Goal: Information Seeking & Learning: Learn about a topic

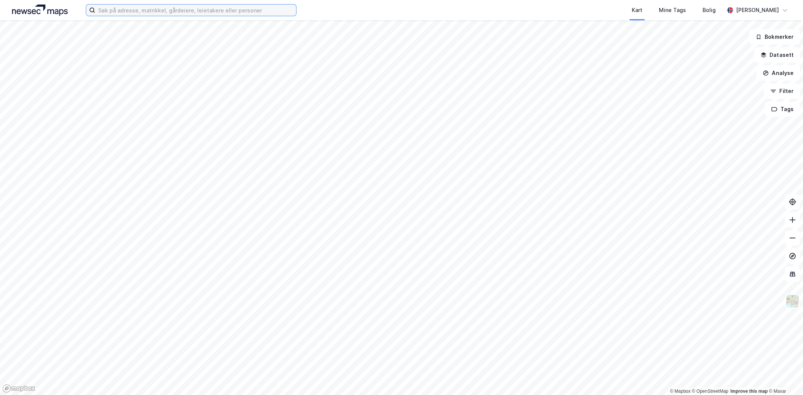
click at [203, 13] on input at bounding box center [195, 10] width 201 height 11
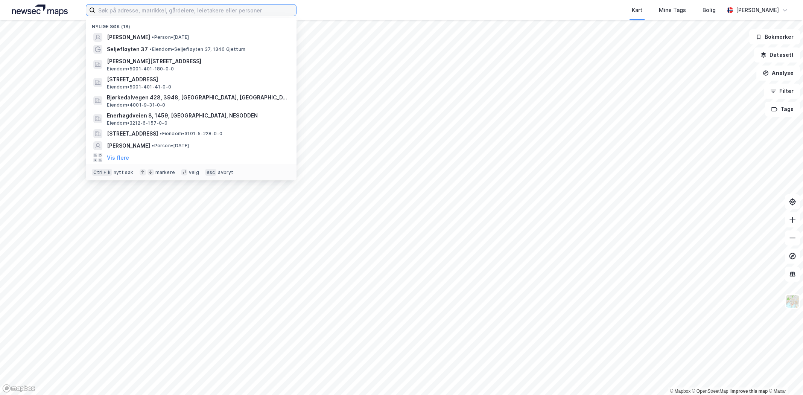
paste input "[STREET_ADDRESS]"
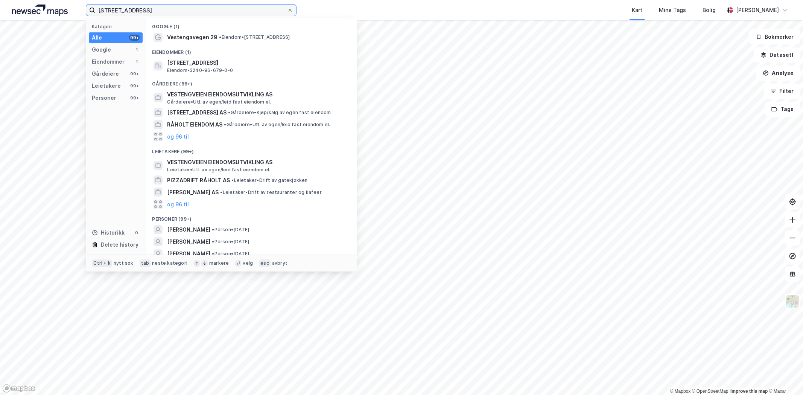
type input "[STREET_ADDRESS]"
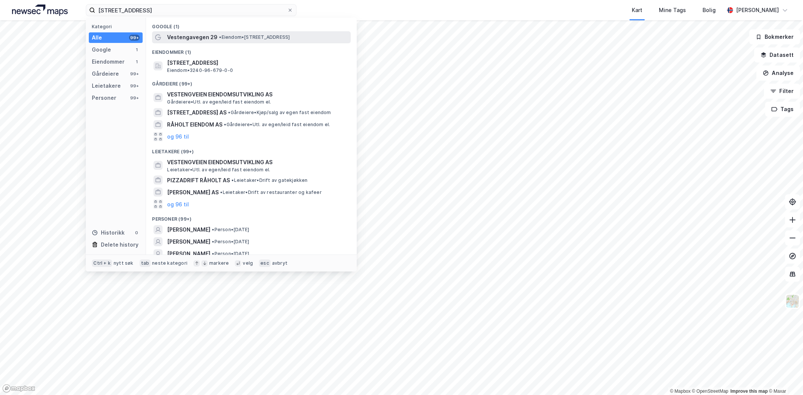
click at [202, 35] on span "Vestengavegen 29" at bounding box center [192, 37] width 50 height 9
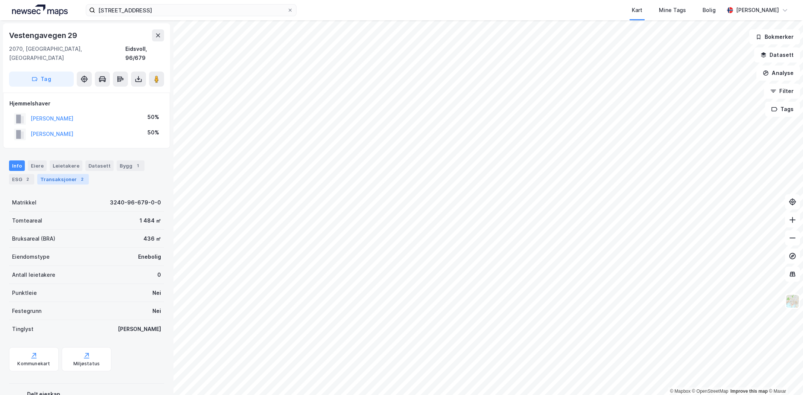
click at [64, 174] on div "Transaksjoner 2" at bounding box center [63, 179] width 52 height 11
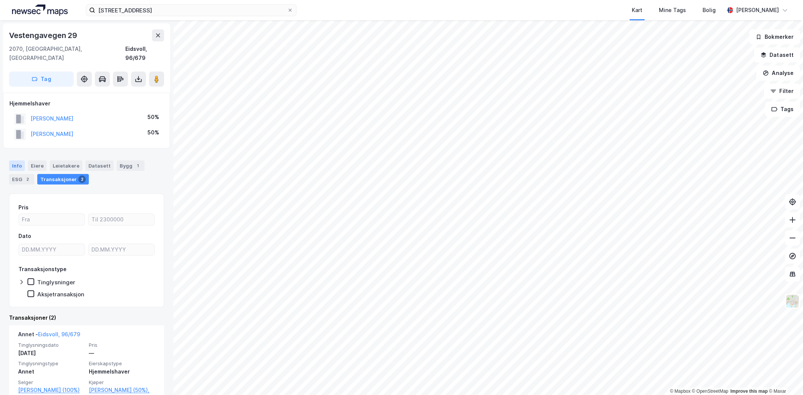
click at [18, 160] on div "Info" at bounding box center [17, 165] width 16 height 11
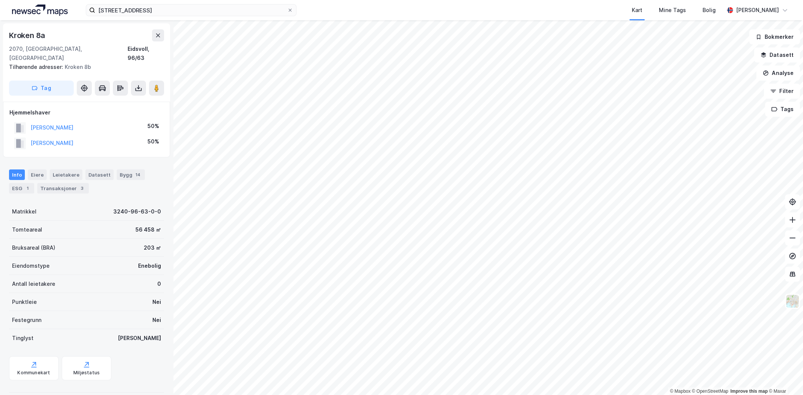
scroll to position [4, 0]
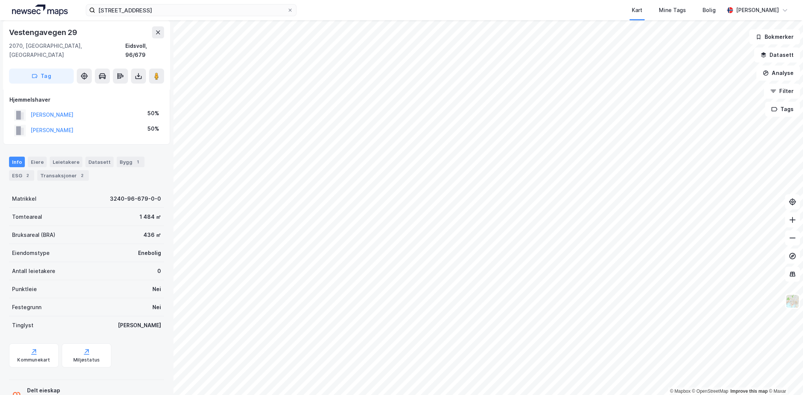
scroll to position [4, 0]
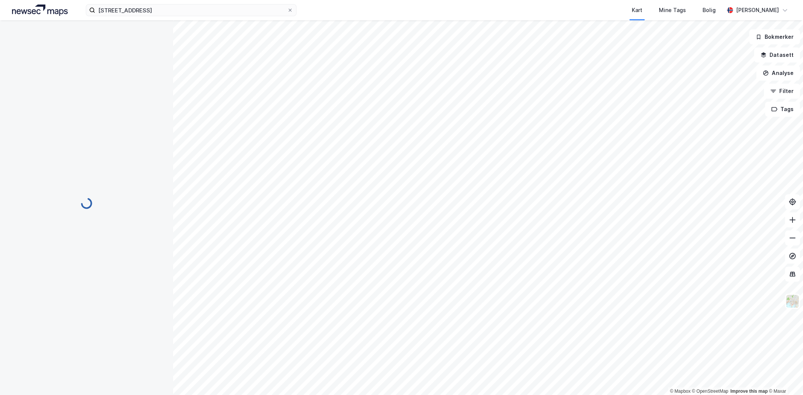
scroll to position [4, 0]
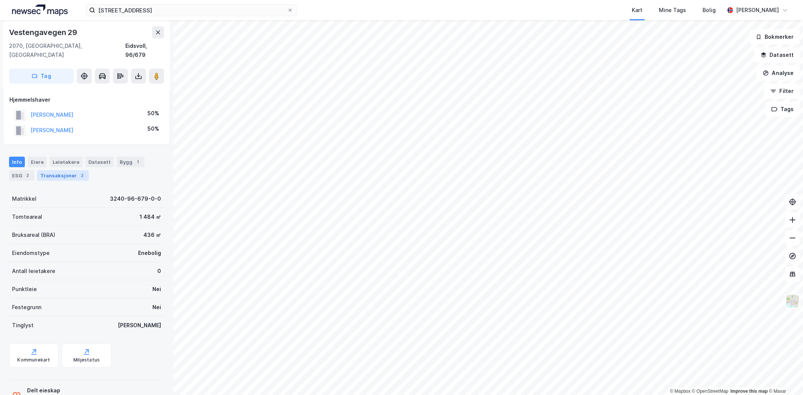
click at [57, 170] on div "Transaksjoner 2" at bounding box center [63, 175] width 52 height 11
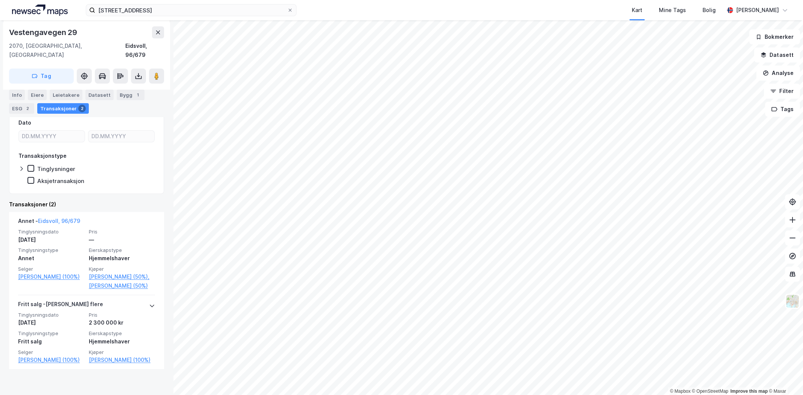
scroll to position [111, 0]
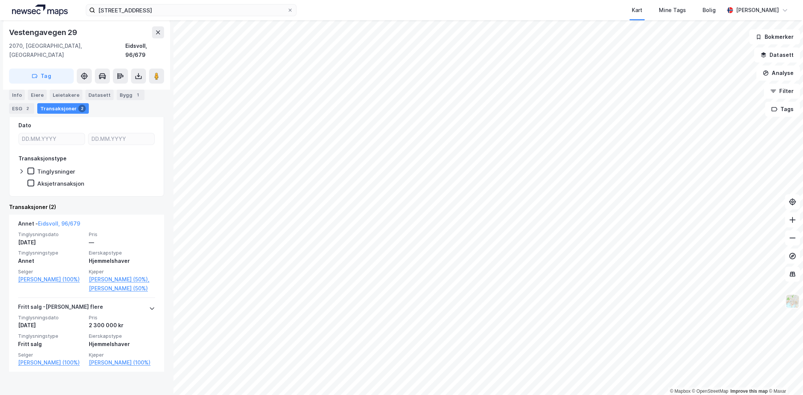
click at [789, 299] on img at bounding box center [793, 301] width 14 height 14
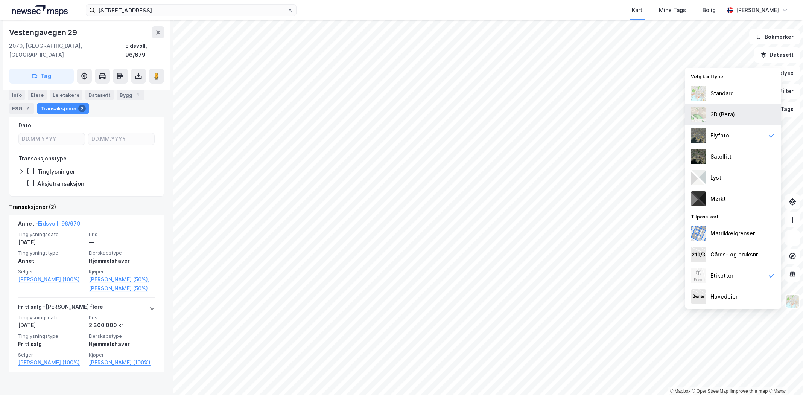
click at [739, 117] on div "3D (Beta)" at bounding box center [733, 114] width 96 height 21
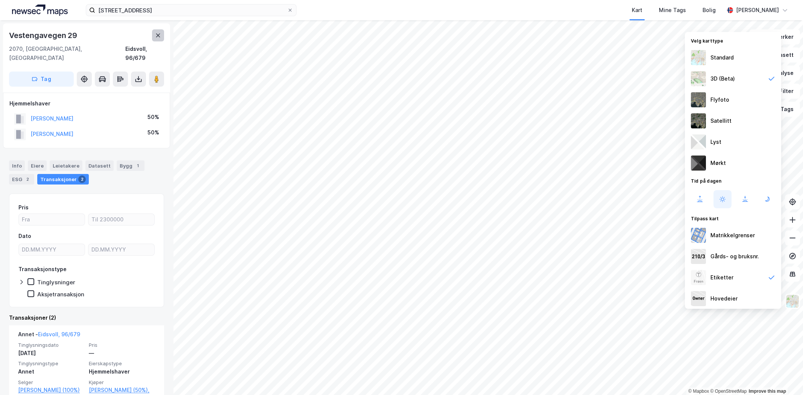
click at [159, 36] on icon at bounding box center [158, 35] width 6 height 6
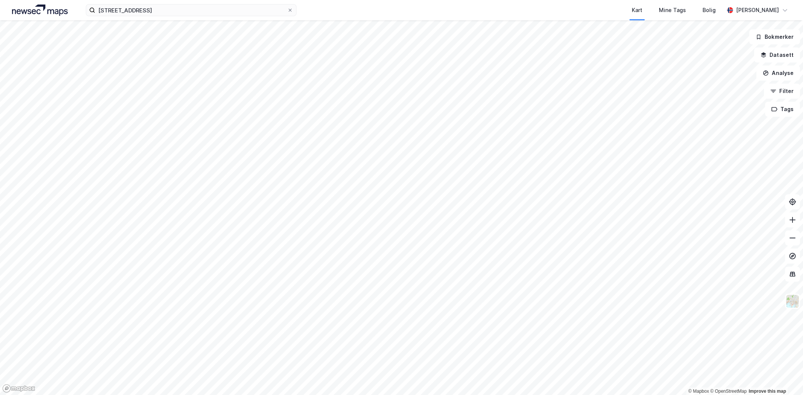
click at [611, 0] on html "[STREET_ADDRESS] Kart Mine Tags Bolig [PERSON_NAME] © Mapbox © OpenStreetMap Im…" at bounding box center [401, 197] width 803 height 395
click at [791, 276] on icon at bounding box center [793, 274] width 8 height 8
click at [793, 301] on img at bounding box center [793, 301] width 14 height 14
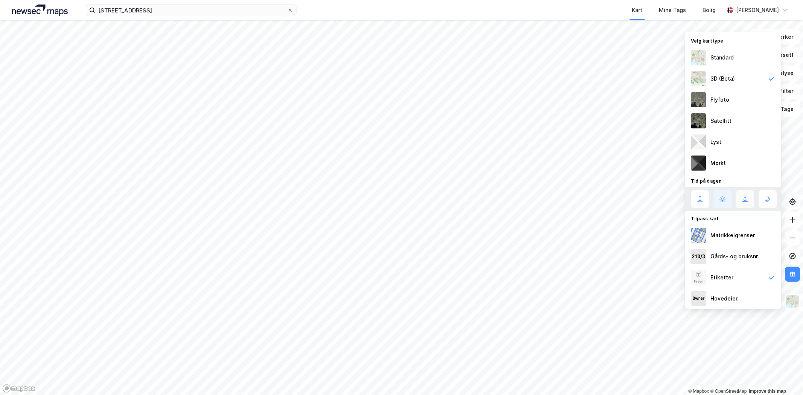
click at [746, 195] on icon at bounding box center [745, 199] width 9 height 9
click at [766, 198] on icon at bounding box center [767, 199] width 9 height 9
click at [734, 199] on div at bounding box center [734, 199] width 86 height 18
click at [742, 199] on icon at bounding box center [745, 199] width 9 height 9
click at [705, 198] on button at bounding box center [700, 199] width 18 height 18
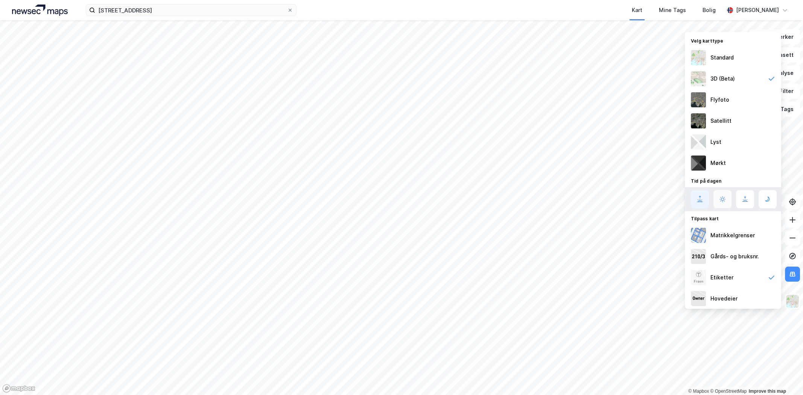
click at [722, 198] on icon at bounding box center [722, 199] width 9 height 9
click at [749, 199] on icon at bounding box center [745, 199] width 9 height 9
click at [730, 101] on div "Flyfoto" at bounding box center [733, 99] width 96 height 21
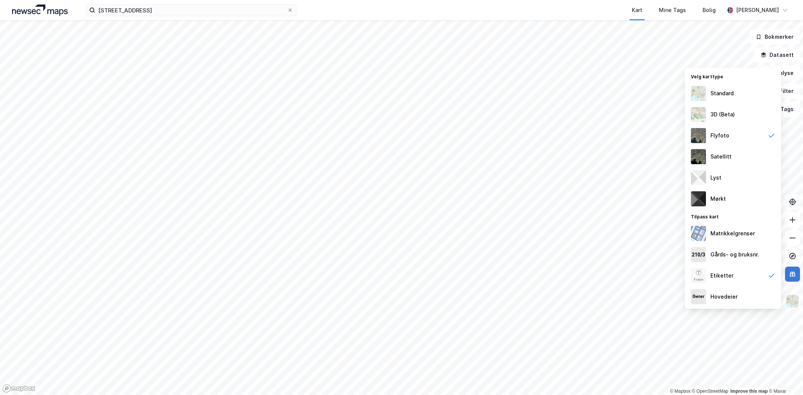
click at [793, 270] on icon at bounding box center [793, 274] width 8 height 8
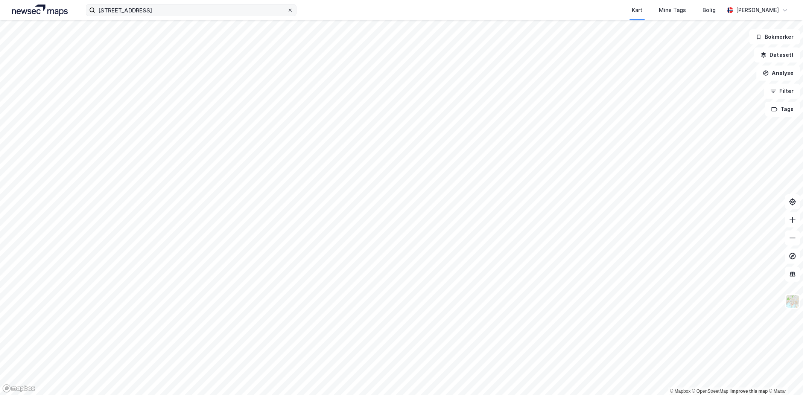
click at [290, 9] on icon at bounding box center [290, 10] width 5 height 5
click at [287, 9] on input "[STREET_ADDRESS]" at bounding box center [191, 10] width 192 height 11
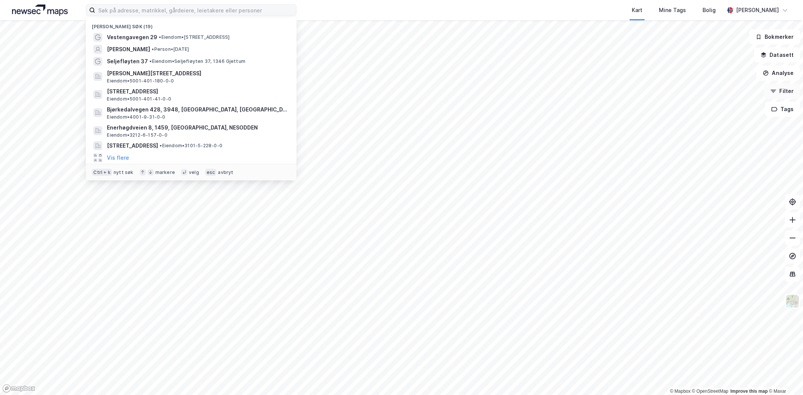
click at [777, 93] on icon "button" at bounding box center [773, 91] width 6 height 6
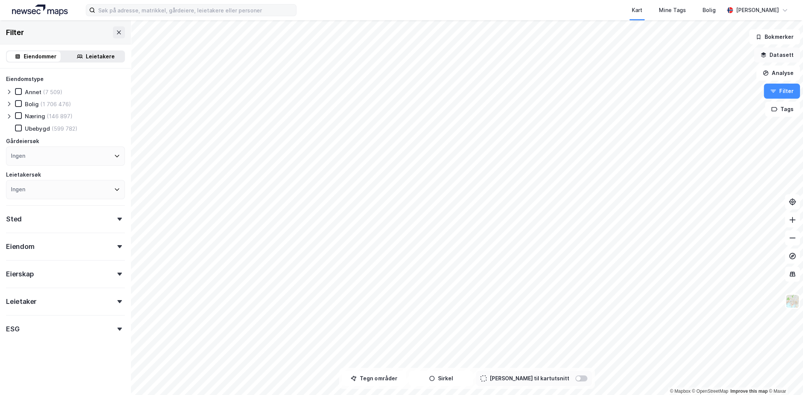
click at [782, 51] on button "Datasett" at bounding box center [777, 54] width 46 height 15
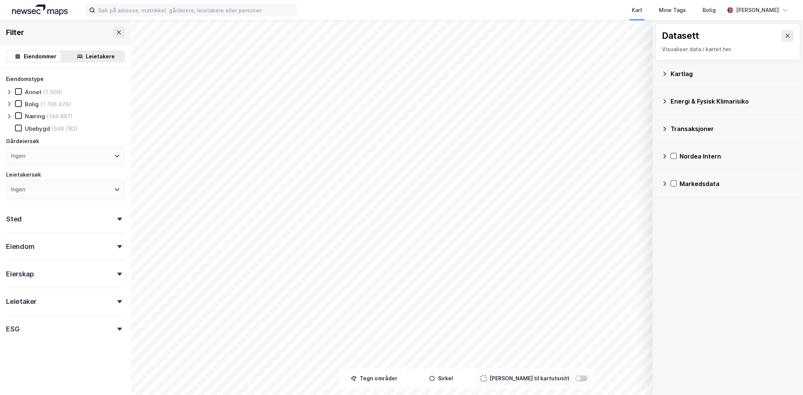
click at [663, 154] on icon at bounding box center [665, 156] width 6 height 6
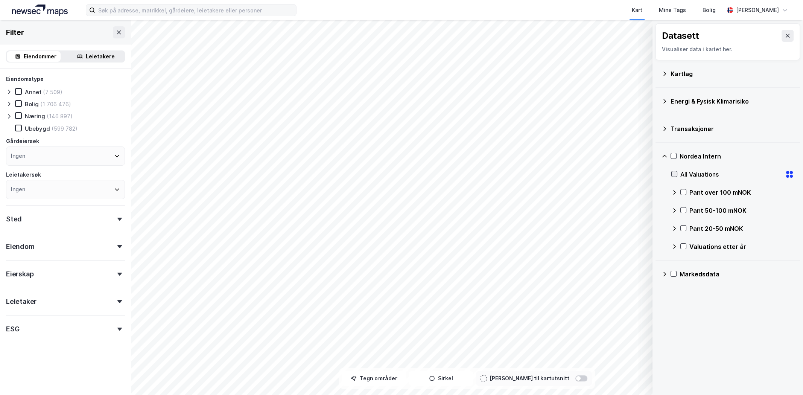
click at [673, 171] on icon at bounding box center [674, 173] width 5 height 5
click at [675, 155] on icon at bounding box center [673, 155] width 5 height 5
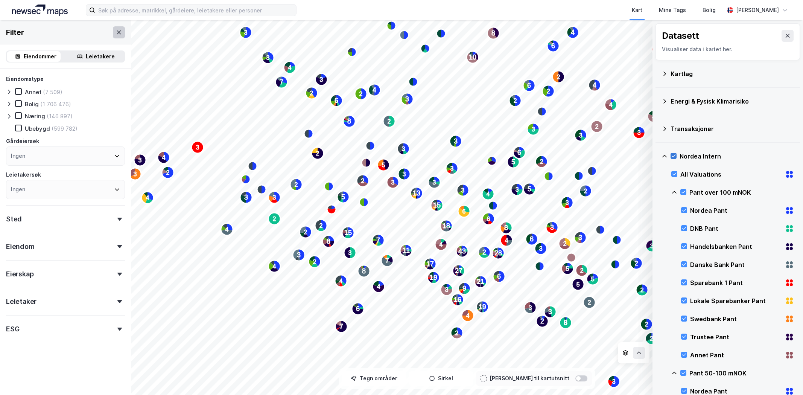
click at [117, 31] on icon at bounding box center [119, 32] width 4 height 4
